Goal: Transaction & Acquisition: Purchase product/service

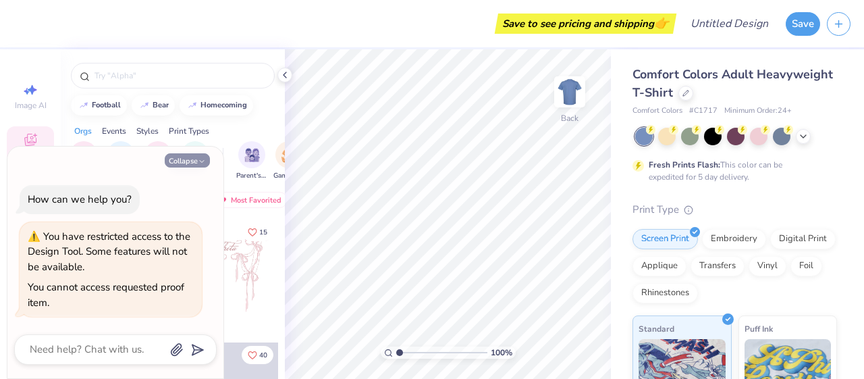
click at [182, 162] on button "Collapse" at bounding box center [187, 160] width 45 height 14
type textarea "x"
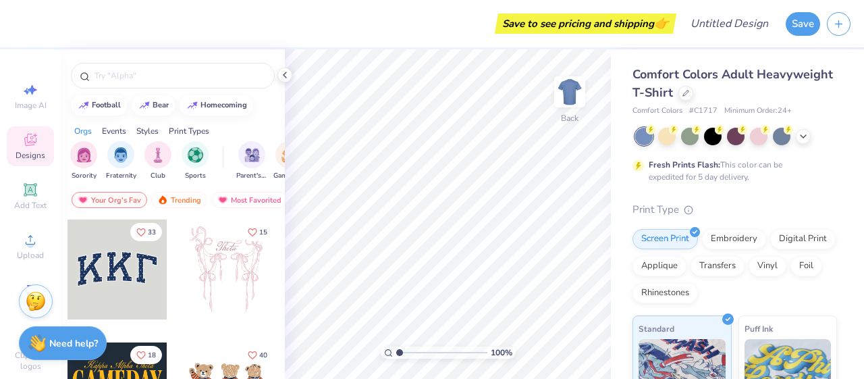
click at [80, 10] on div "Save to see pricing and shipping 👉" at bounding box center [346, 23] width 652 height 47
click at [734, 93] on span "Comfort Colors Adult Heavyweight T-Shirt" at bounding box center [732, 83] width 200 height 34
click at [688, 92] on icon at bounding box center [685, 91] width 5 height 5
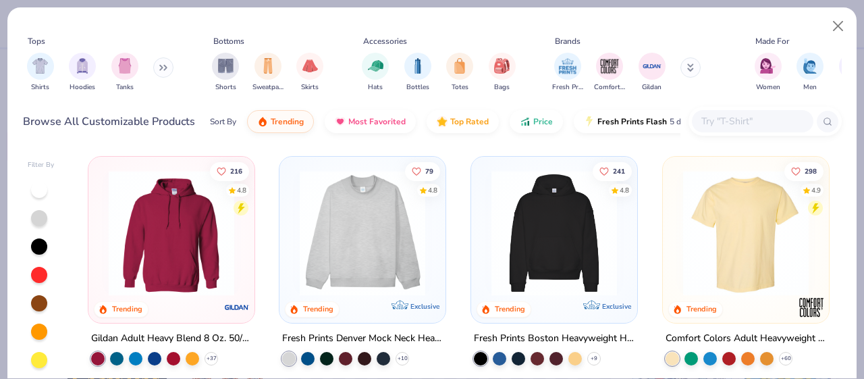
click at [715, 121] on input "text" at bounding box center [752, 121] width 104 height 16
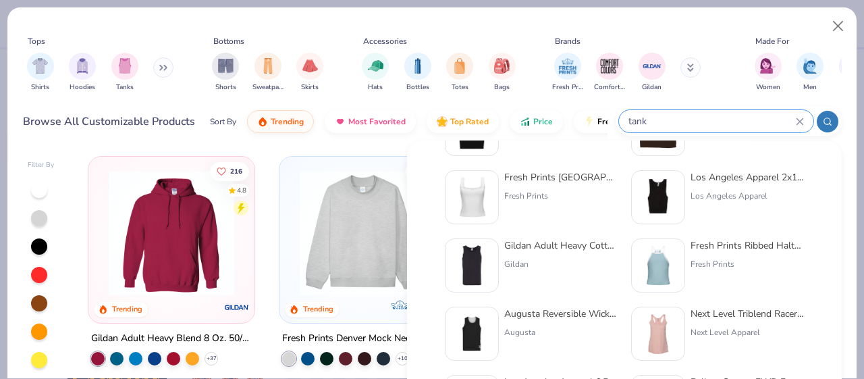
scroll to position [208, 0]
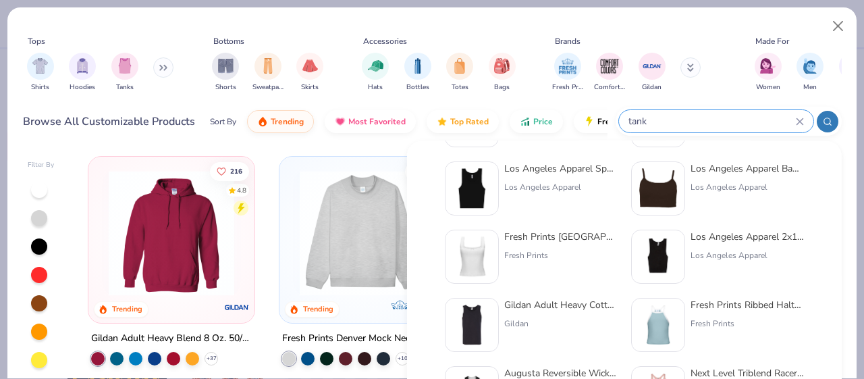
type input "tank"
click at [659, 267] on img at bounding box center [658, 256] width 42 height 42
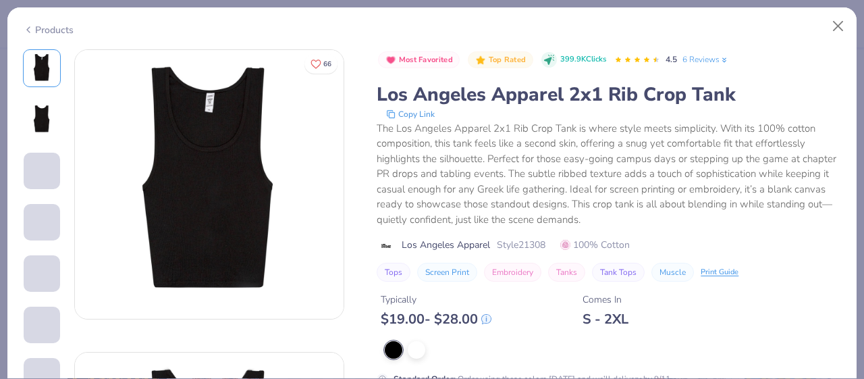
scroll to position [155, 0]
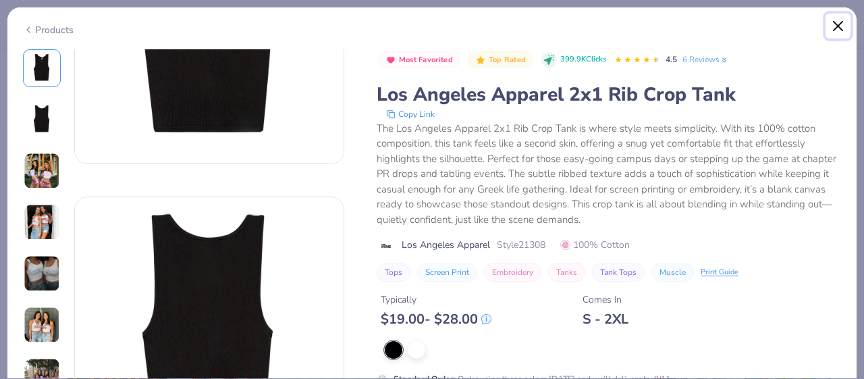
click at [845, 21] on button "Close" at bounding box center [838, 26] width 26 height 26
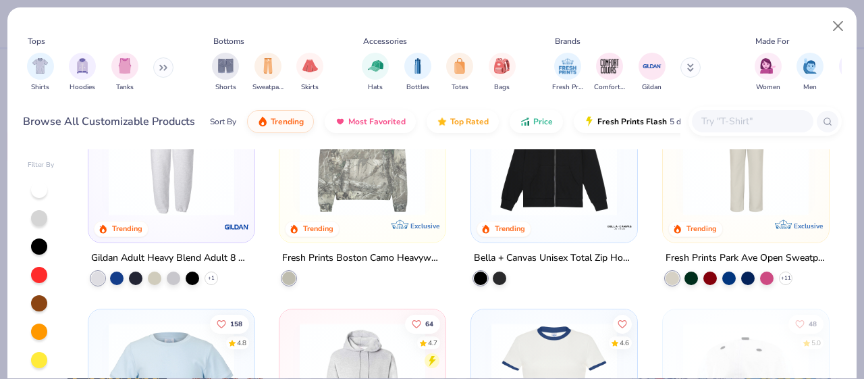
scroll to position [1941, 0]
click at [846, 31] on button "Close" at bounding box center [838, 26] width 26 height 26
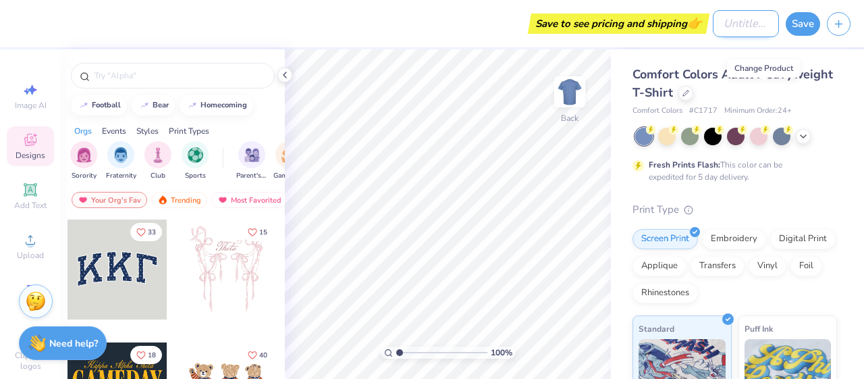
click at [721, 26] on input "Design Title" at bounding box center [746, 23] width 66 height 27
type input "Santa [PERSON_NAME] Boat Neck Tank"
click at [796, 59] on div "Comfort Colors Adult Heavyweight T-Shirt Comfort Colors # C1717 Minimum Order: …" at bounding box center [737, 334] width 253 height 571
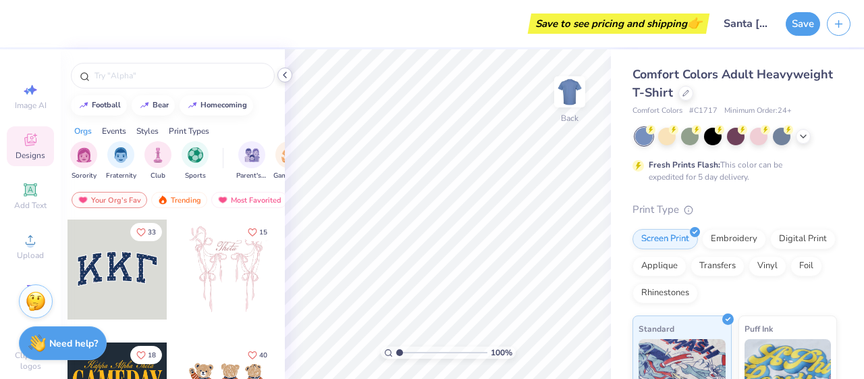
click at [282, 75] on icon at bounding box center [284, 74] width 11 height 11
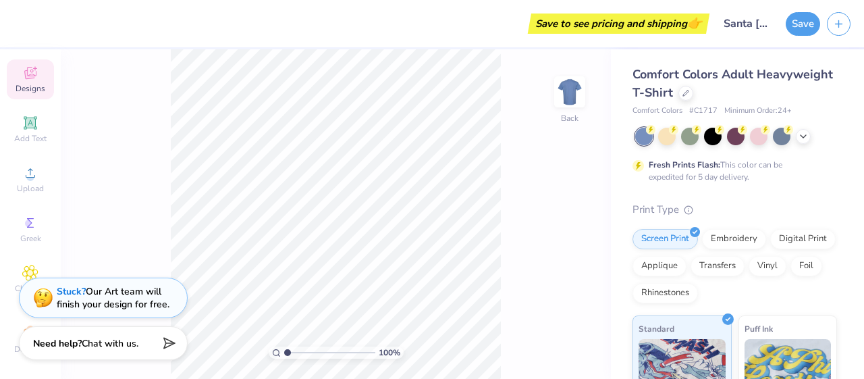
scroll to position [67, 0]
click at [55, 26] on div "Save to see pricing and shipping 👉" at bounding box center [363, 23] width 686 height 47
